Goal: Use online tool/utility

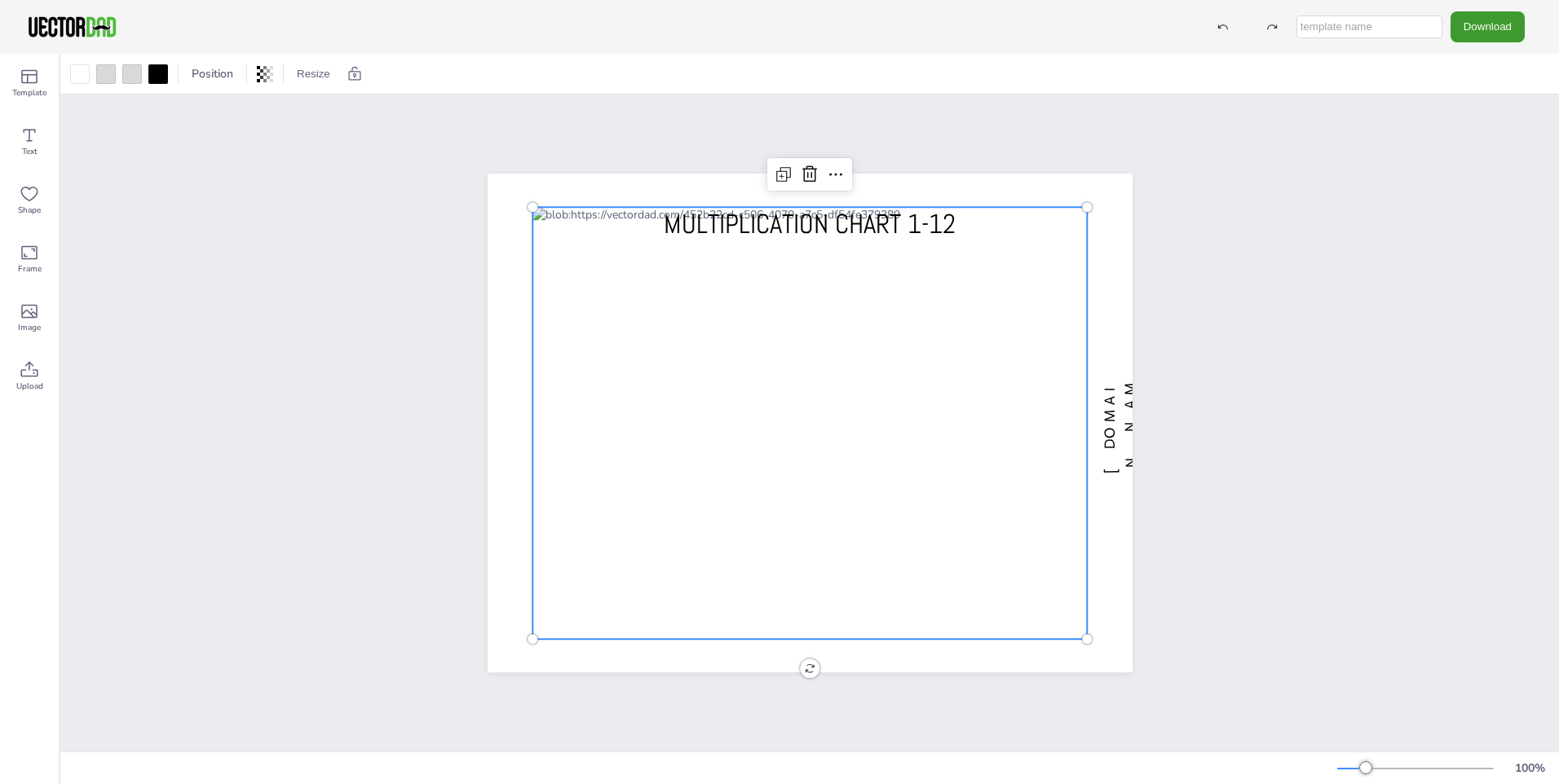
click at [1004, 440] on div at bounding box center [809, 422] width 554 height 432
drag, startPoint x: 924, startPoint y: 426, endPoint x: 929, endPoint y: 407, distance: 19.6
click at [929, 407] on div at bounding box center [809, 422] width 554 height 432
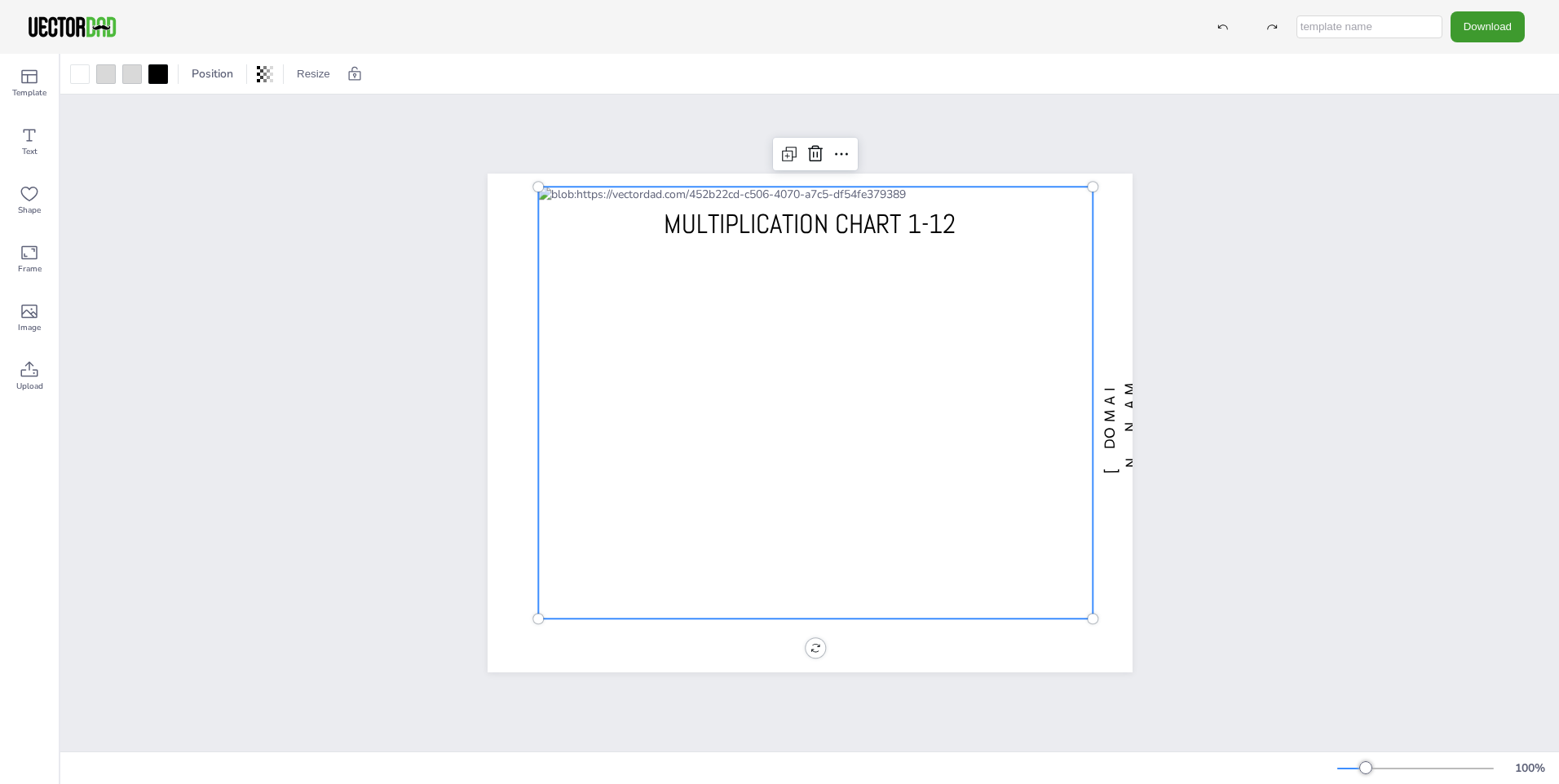
drag, startPoint x: 930, startPoint y: 398, endPoint x: 928, endPoint y: 368, distance: 30.1
click at [928, 368] on div at bounding box center [815, 402] width 554 height 432
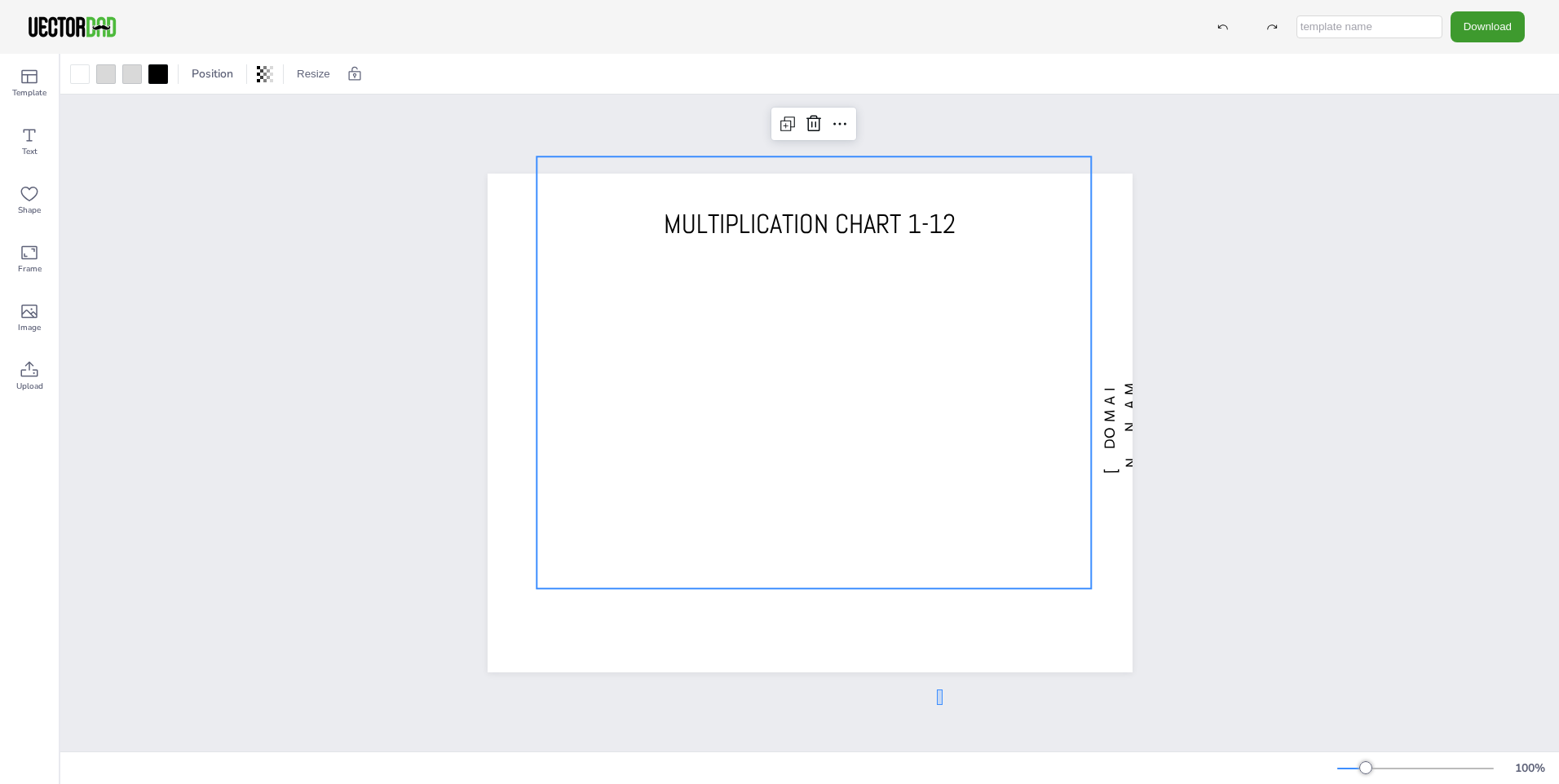
drag, startPoint x: 943, startPoint y: 712, endPoint x: 889, endPoint y: 507, distance: 212.0
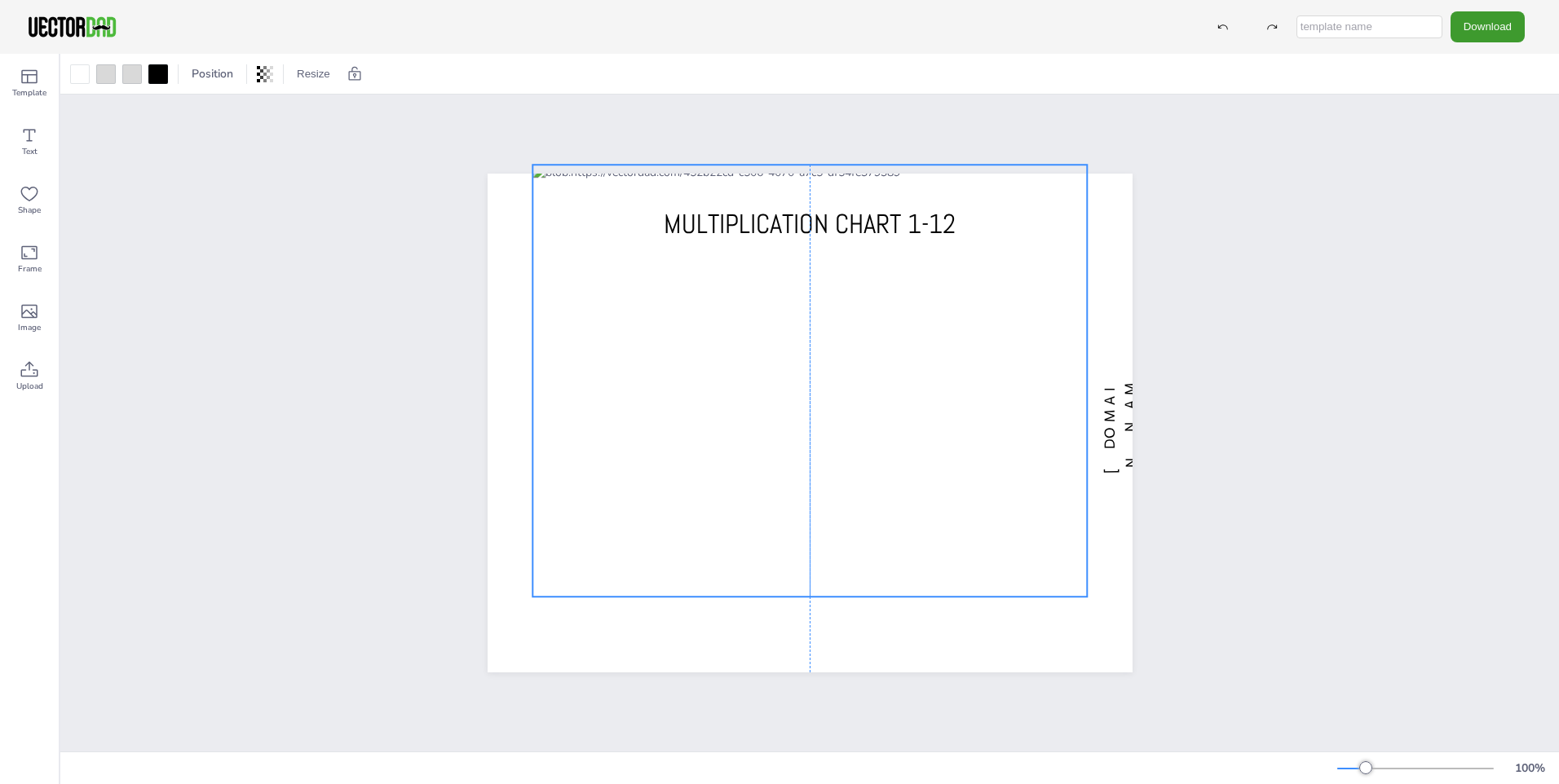
drag, startPoint x: 842, startPoint y: 371, endPoint x: 839, endPoint y: 379, distance: 8.5
click at [839, 379] on div at bounding box center [809, 380] width 554 height 432
click at [838, 383] on div at bounding box center [809, 382] width 554 height 432
click at [829, 372] on div at bounding box center [809, 382] width 554 height 432
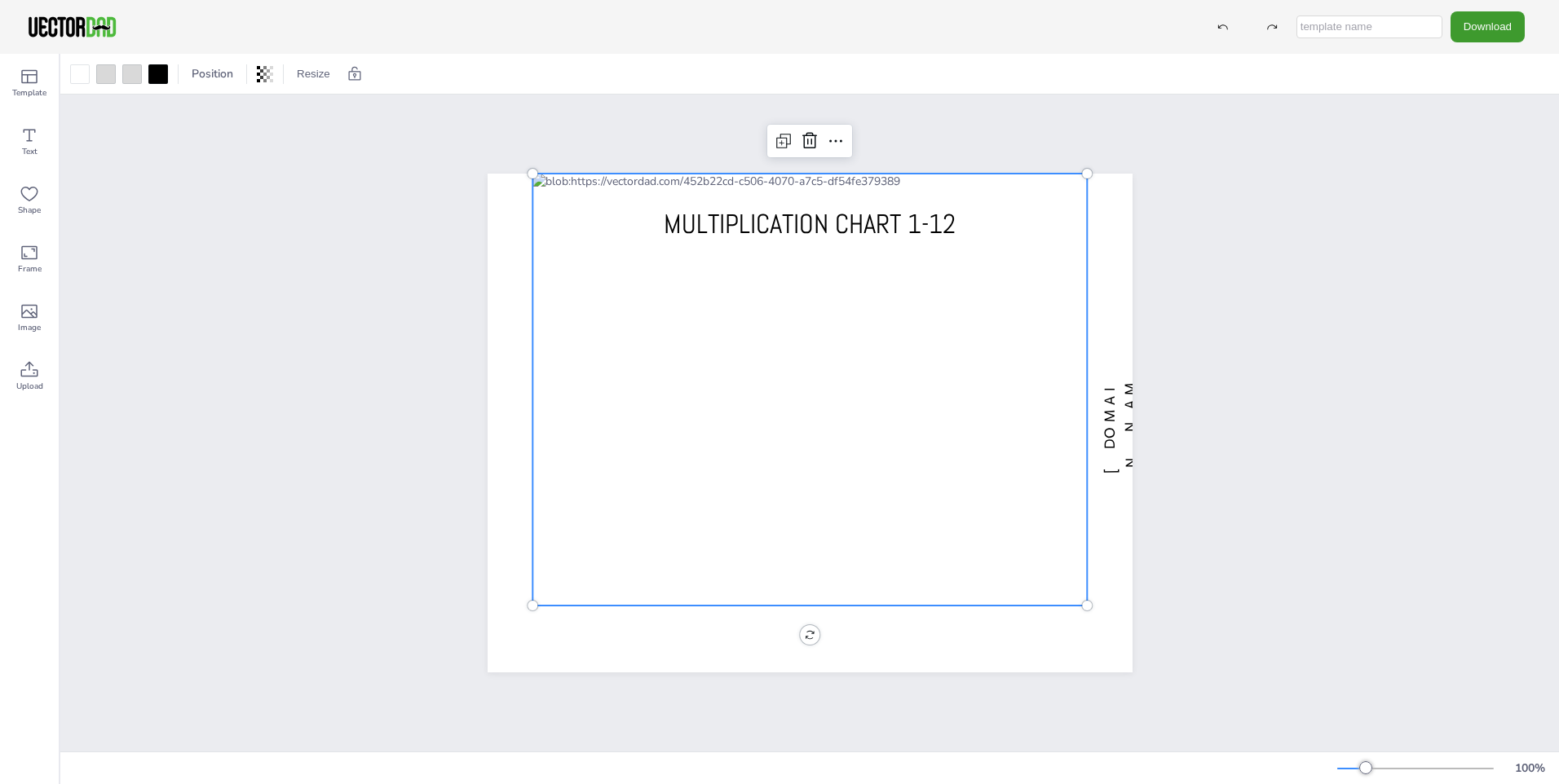
click at [830, 376] on div at bounding box center [809, 389] width 554 height 432
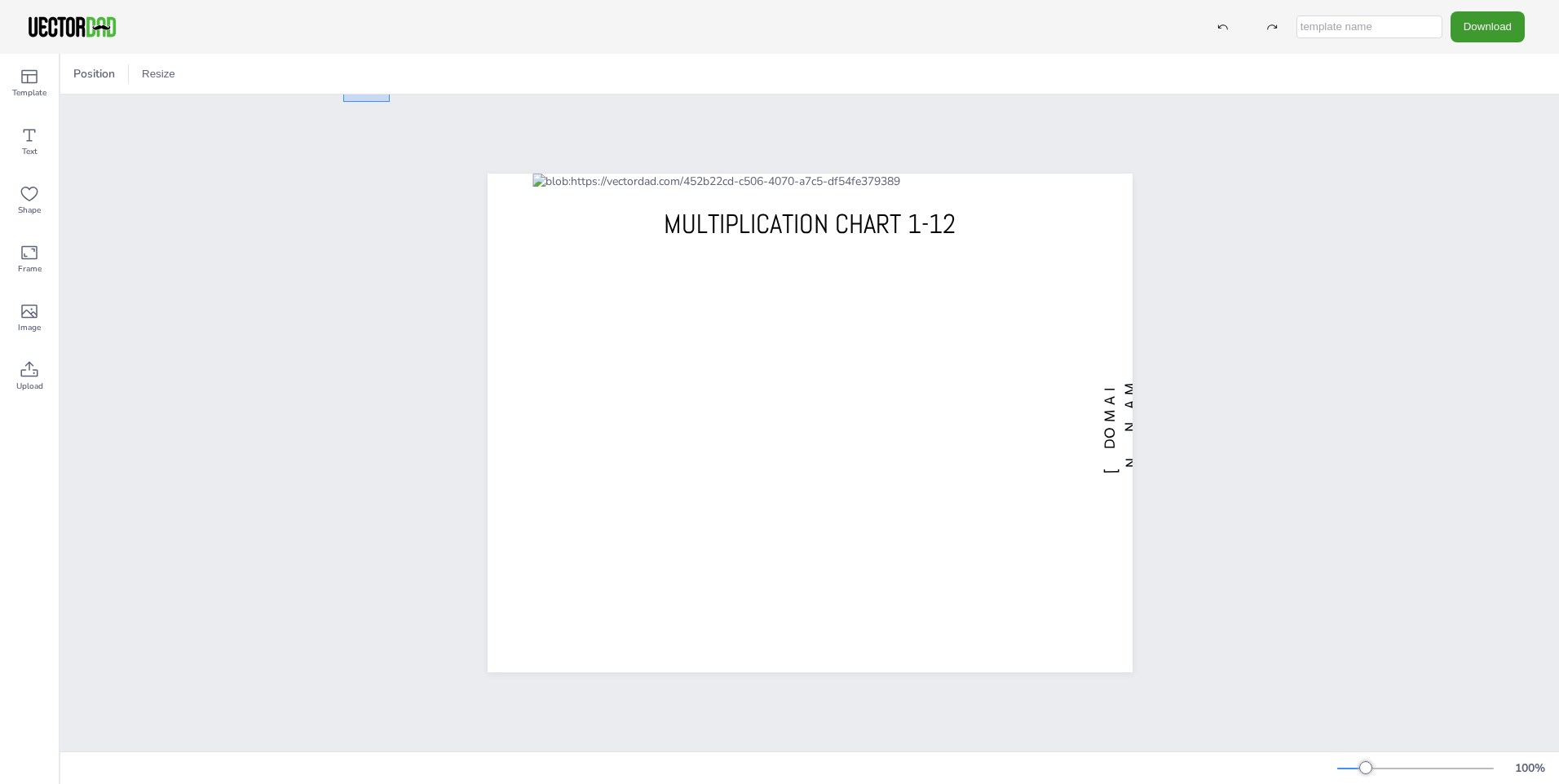
drag, startPoint x: 343, startPoint y: 94, endPoint x: 309, endPoint y: 78, distance: 37.6
click at [309, 78] on div "Position Resize [DOMAIN_NAME] MULTIPLICATION CHART 1-12 100 %" at bounding box center [810, 419] width 1499 height 730
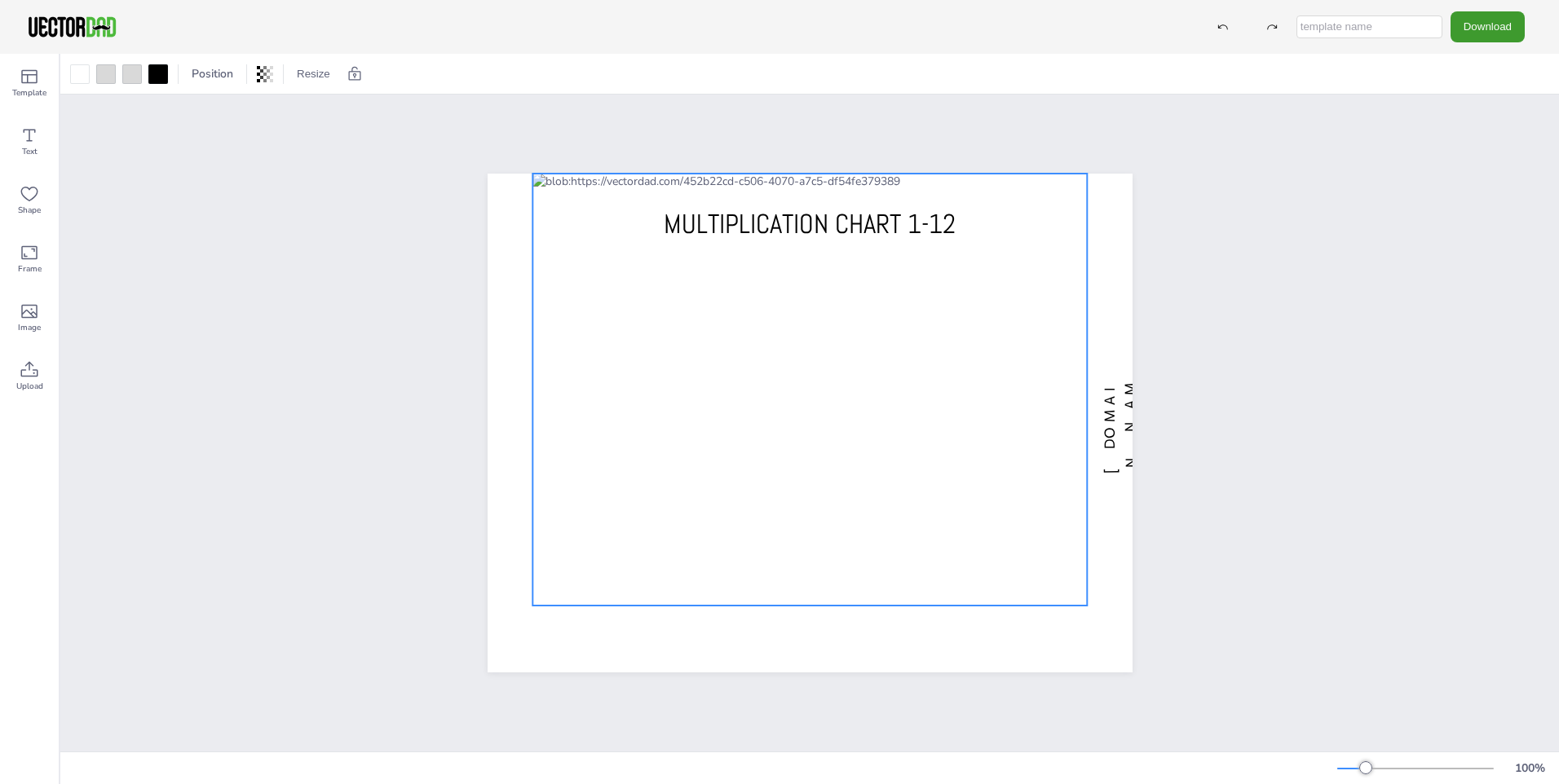
click at [796, 192] on div at bounding box center [809, 389] width 554 height 432
